Goal: Information Seeking & Learning: Learn about a topic

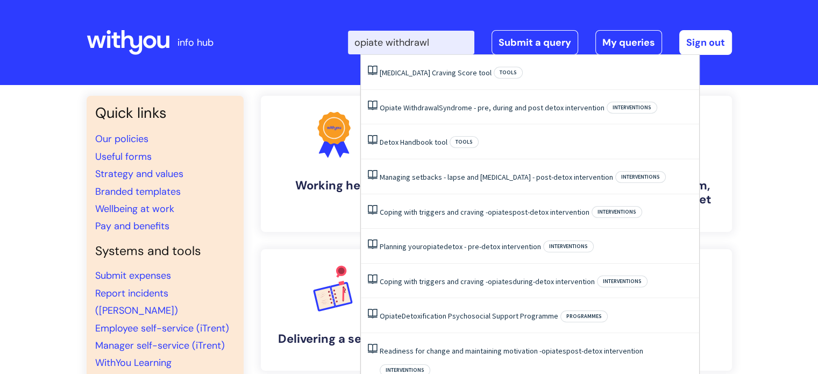
type input "opiate withdrawl"
click button "Search" at bounding box center [0, 0] width 0 height 0
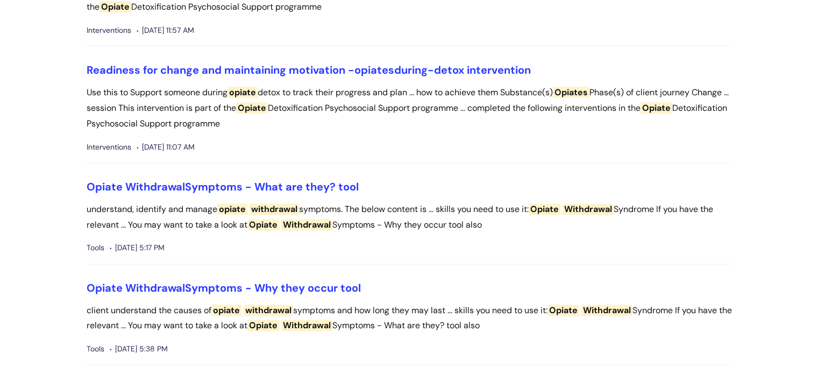
scroll to position [1413, 0]
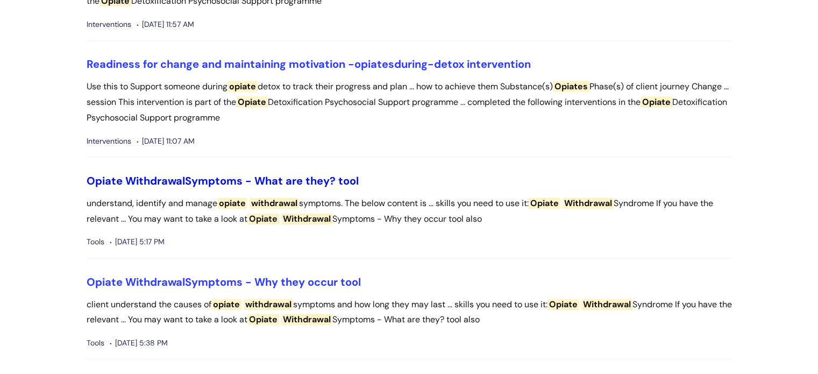
click at [309, 188] on link "Opiate Withdrawal Symptoms - What are they? tool" at bounding box center [223, 181] width 272 height 14
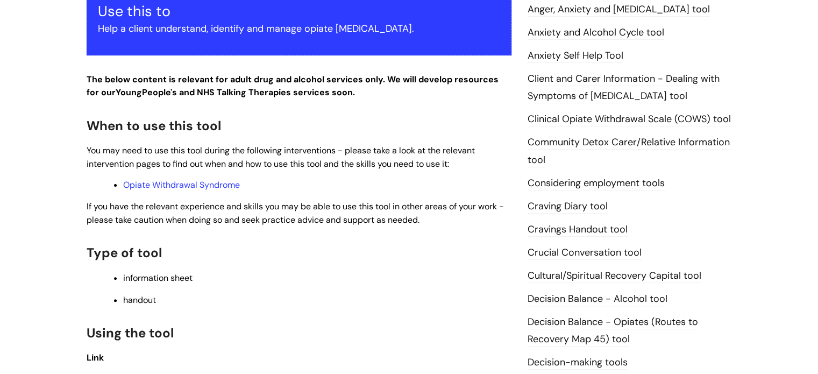
scroll to position [269, 0]
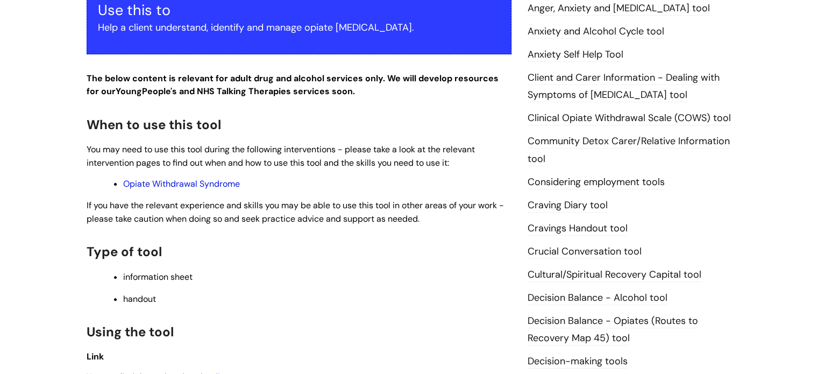
click at [214, 185] on link "Opiate Withdrawal Syndrome" at bounding box center [181, 183] width 117 height 11
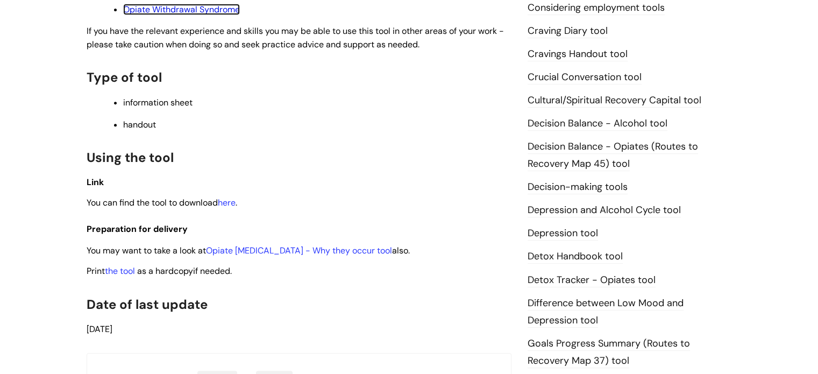
scroll to position [456, 0]
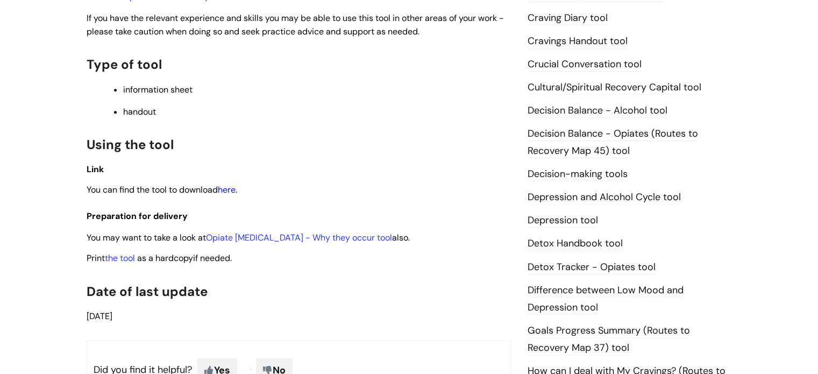
click at [233, 191] on link "here" at bounding box center [227, 189] width 18 height 11
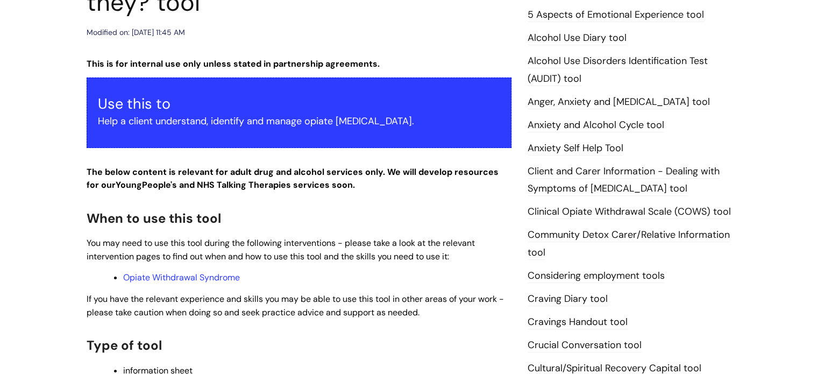
scroll to position [174, 0]
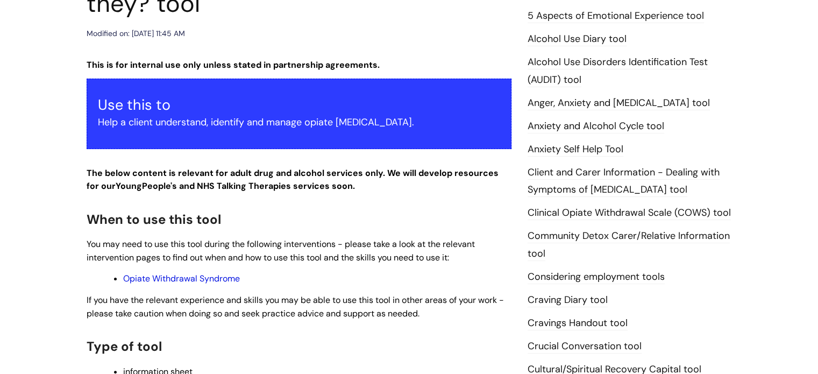
click at [190, 278] on link "Opiate Withdrawal Syndrome" at bounding box center [181, 278] width 117 height 11
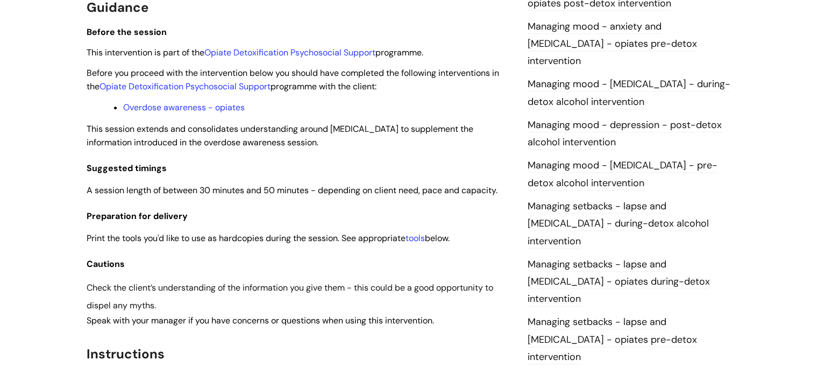
scroll to position [774, 0]
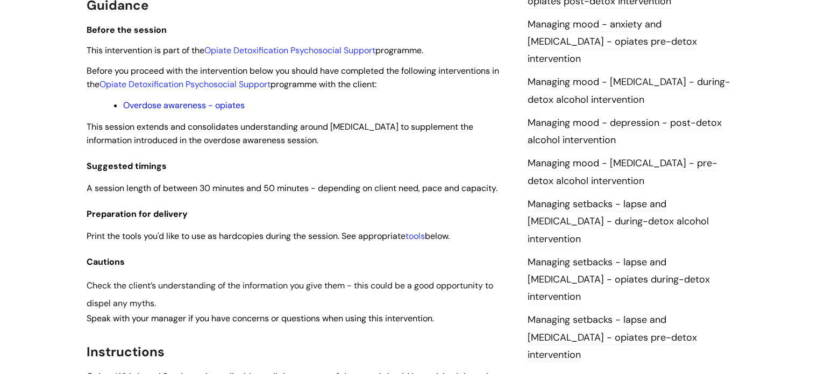
click at [227, 106] on link "Overdose awareness - opiates" at bounding box center [184, 104] width 122 height 11
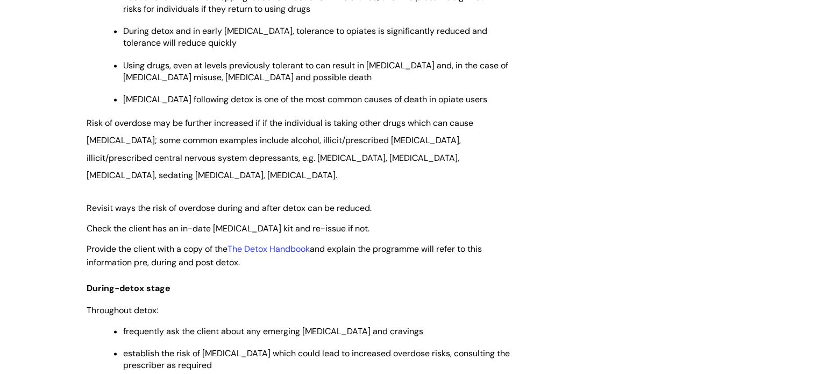
scroll to position [1644, 0]
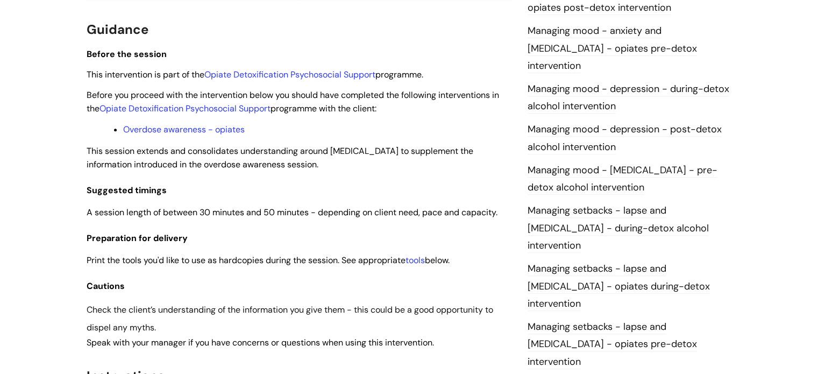
scroll to position [764, 0]
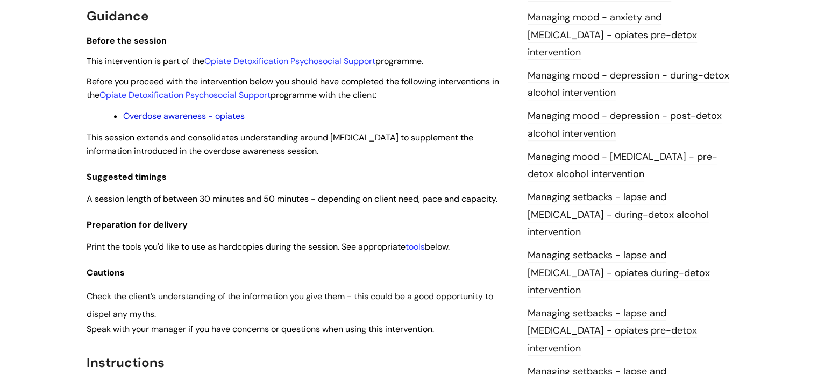
click at [230, 116] on link "Overdose awareness - opiates" at bounding box center [184, 115] width 122 height 11
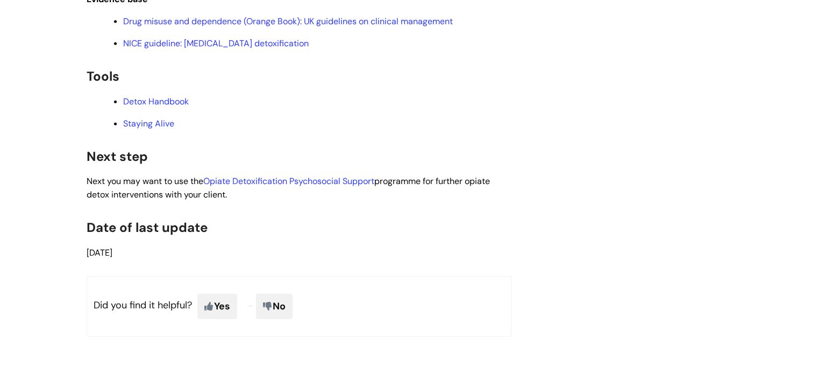
scroll to position [2468, 0]
click at [159, 124] on link "Staying Alive" at bounding box center [148, 122] width 51 height 11
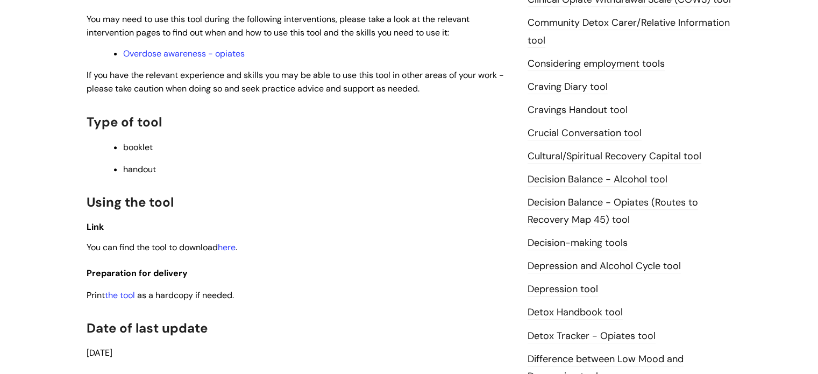
scroll to position [449, 0]
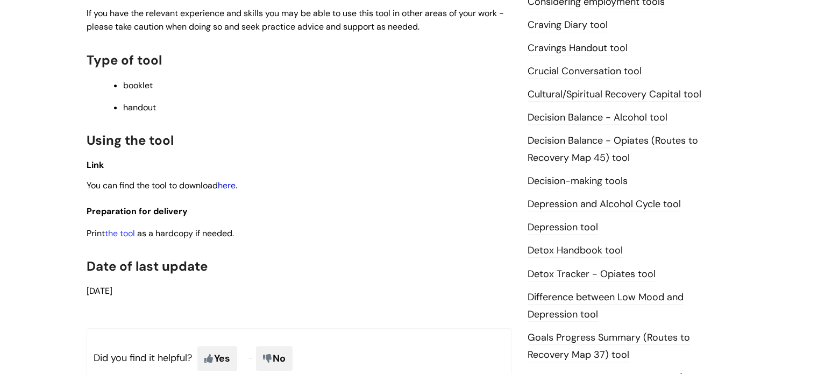
click at [232, 186] on link "here" at bounding box center [227, 185] width 18 height 11
